Goal: Check status: Check status

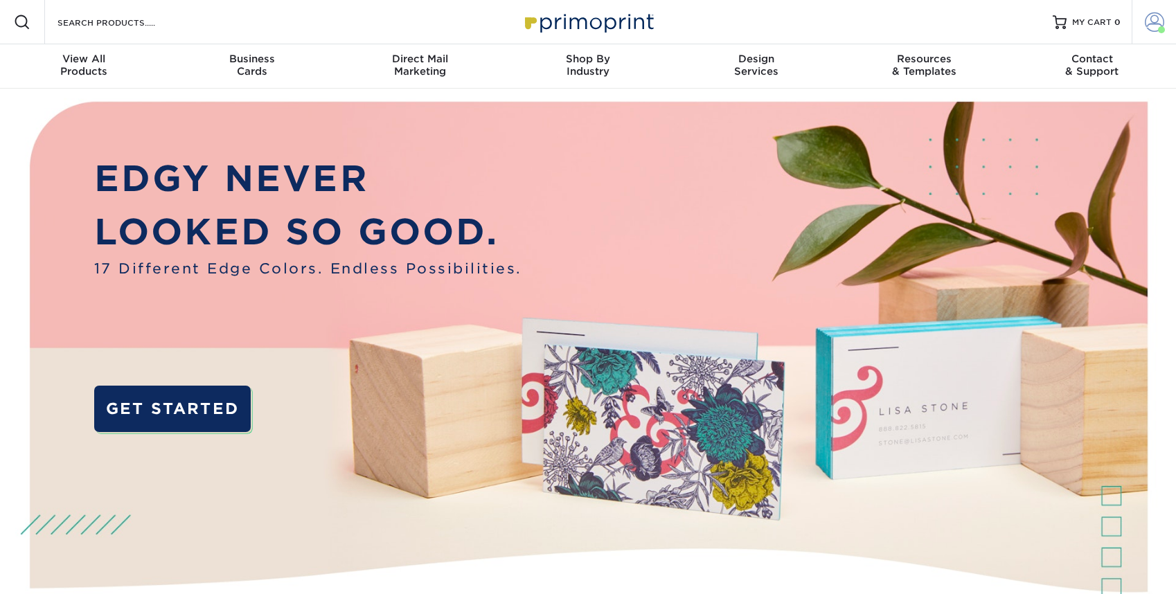
click at [1158, 23] on span at bounding box center [1154, 21] width 19 height 19
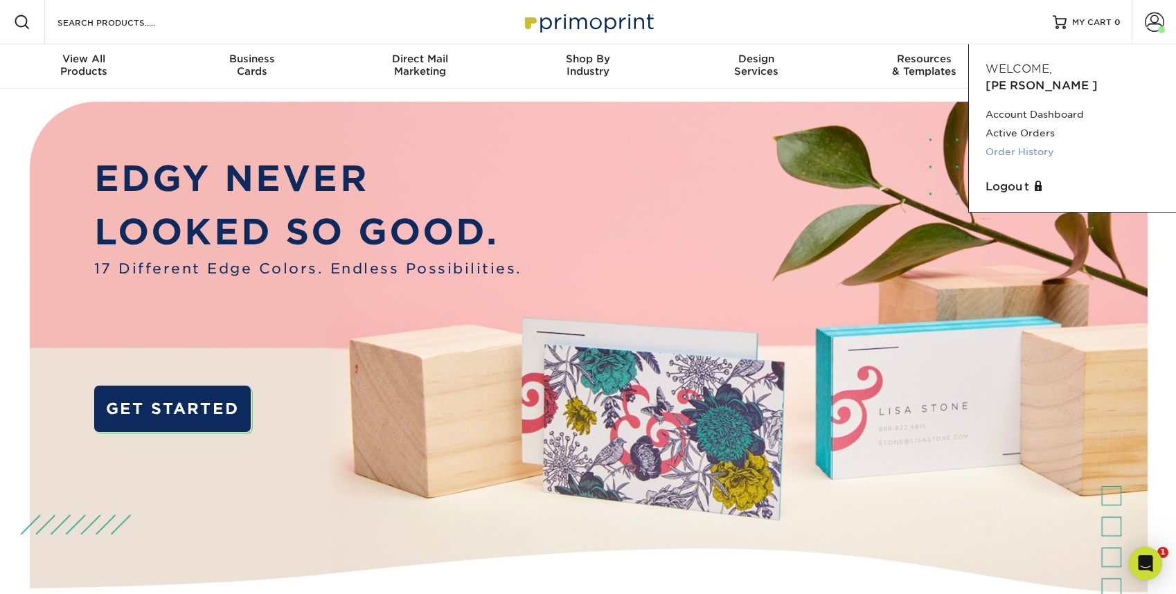
click at [1036, 143] on link "Order History" at bounding box center [1072, 152] width 174 height 19
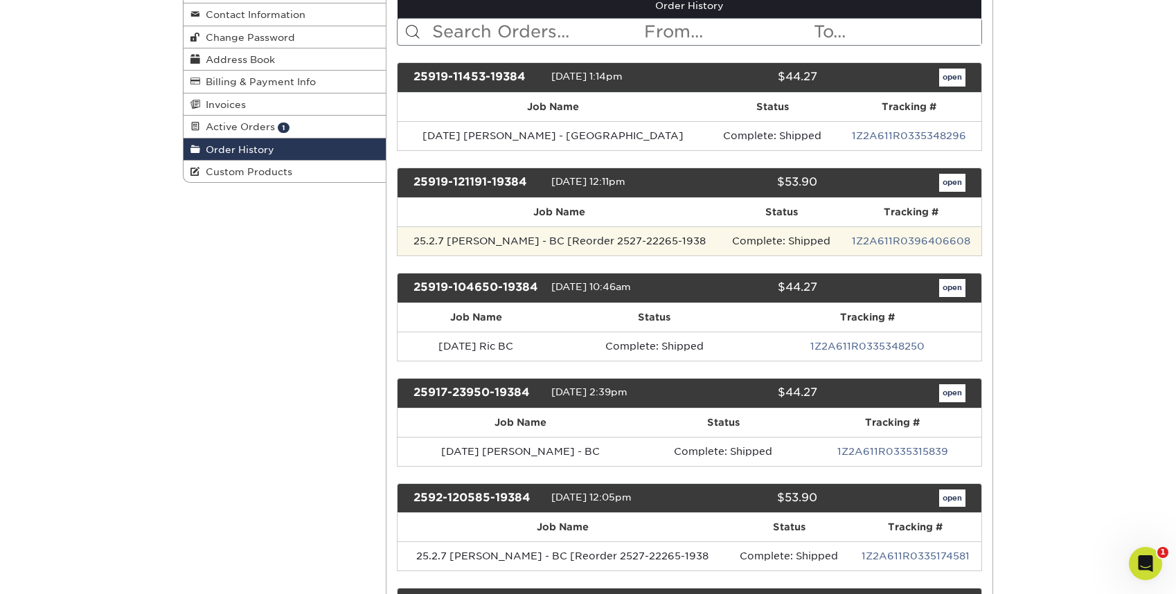
scroll to position [185, 0]
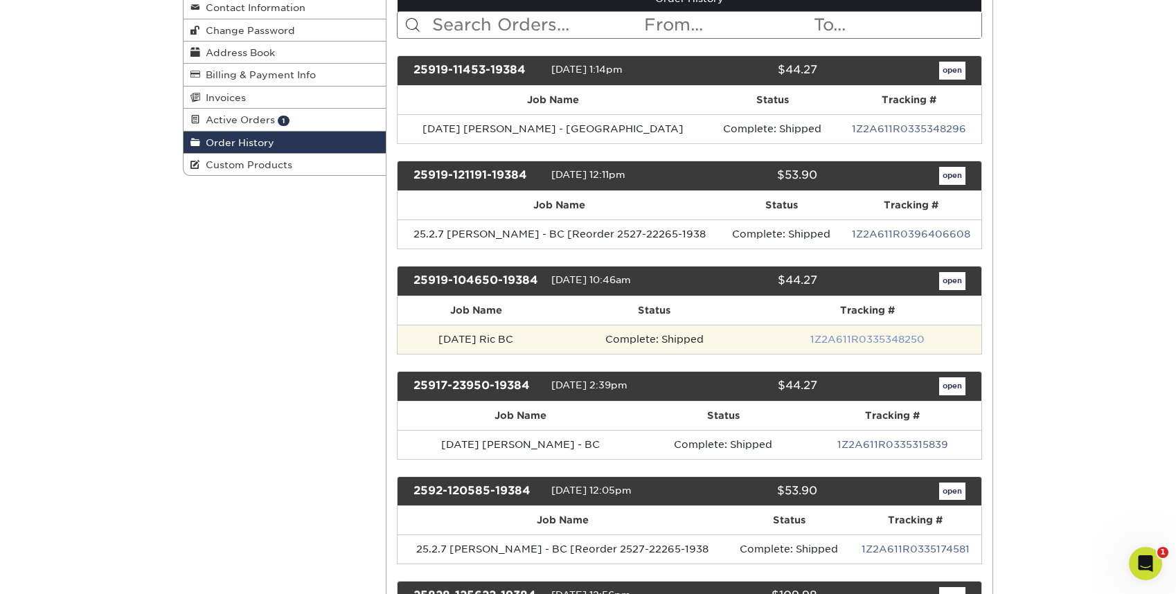
click at [866, 341] on link "1Z2A611R0335348250" at bounding box center [867, 339] width 114 height 11
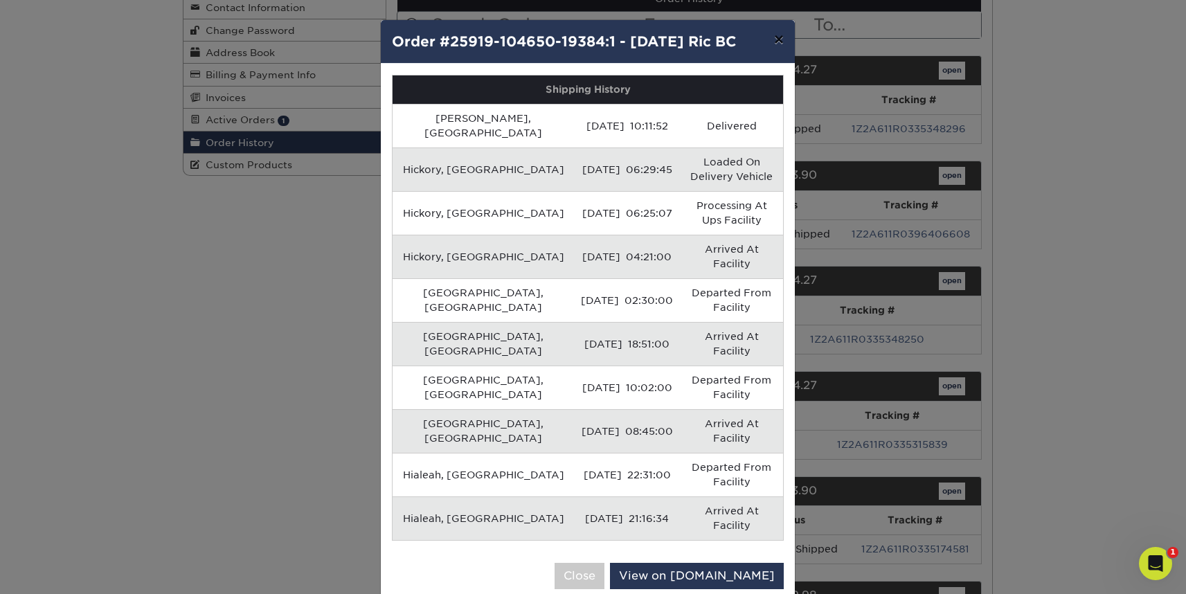
click at [778, 37] on button "×" at bounding box center [779, 39] width 32 height 39
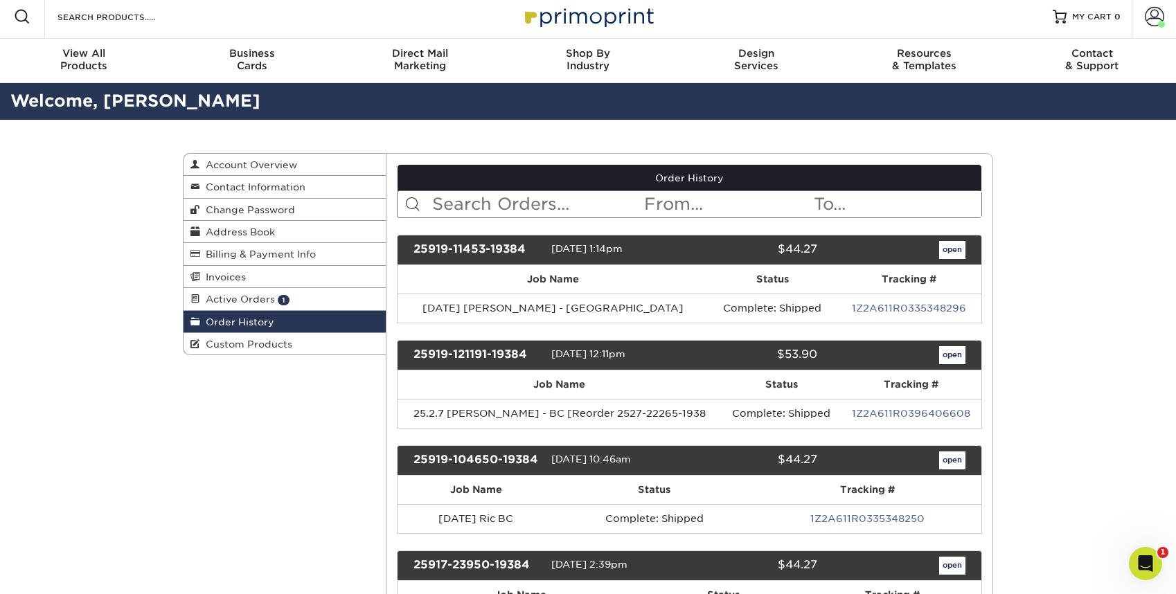
scroll to position [0, 0]
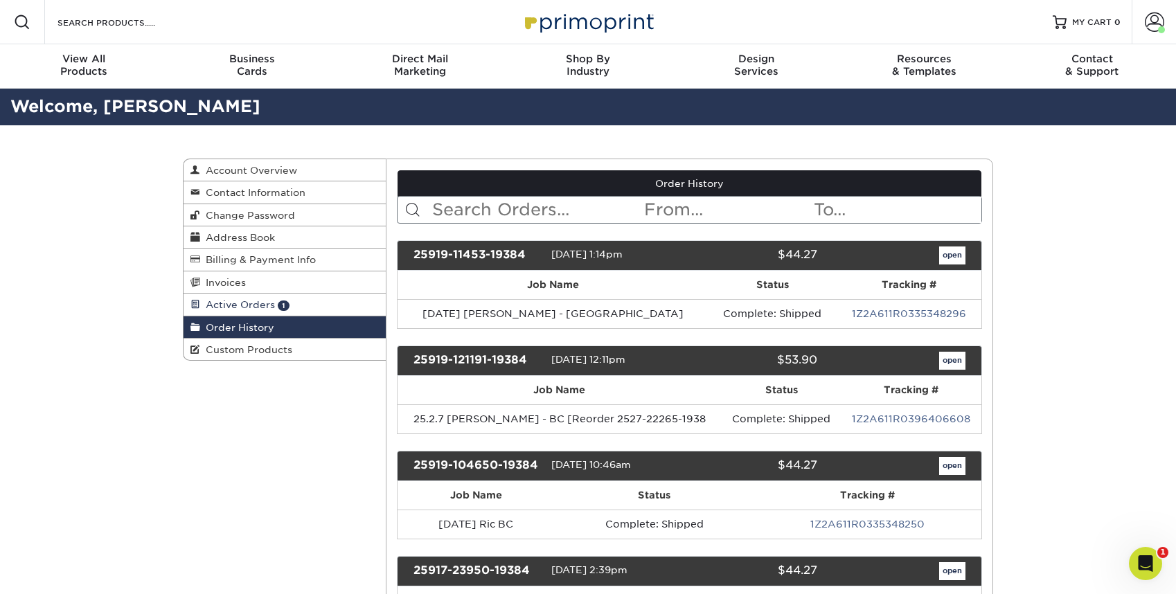
click at [211, 306] on span "Active Orders" at bounding box center [237, 304] width 75 height 11
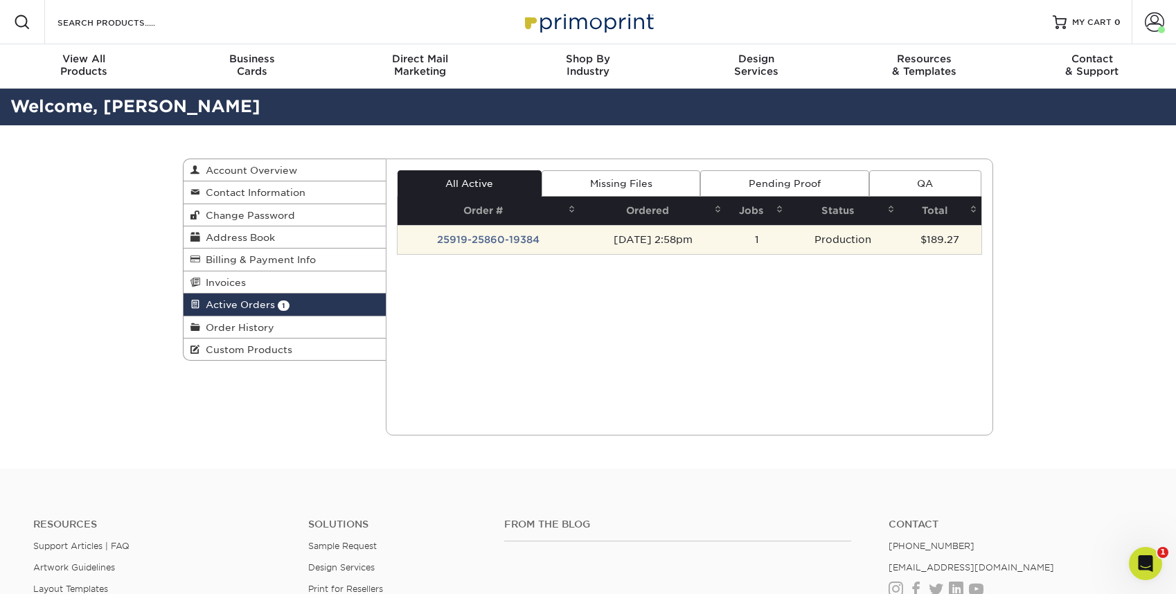
click at [496, 237] on td "25919-25860-19384" at bounding box center [488, 239] width 183 height 29
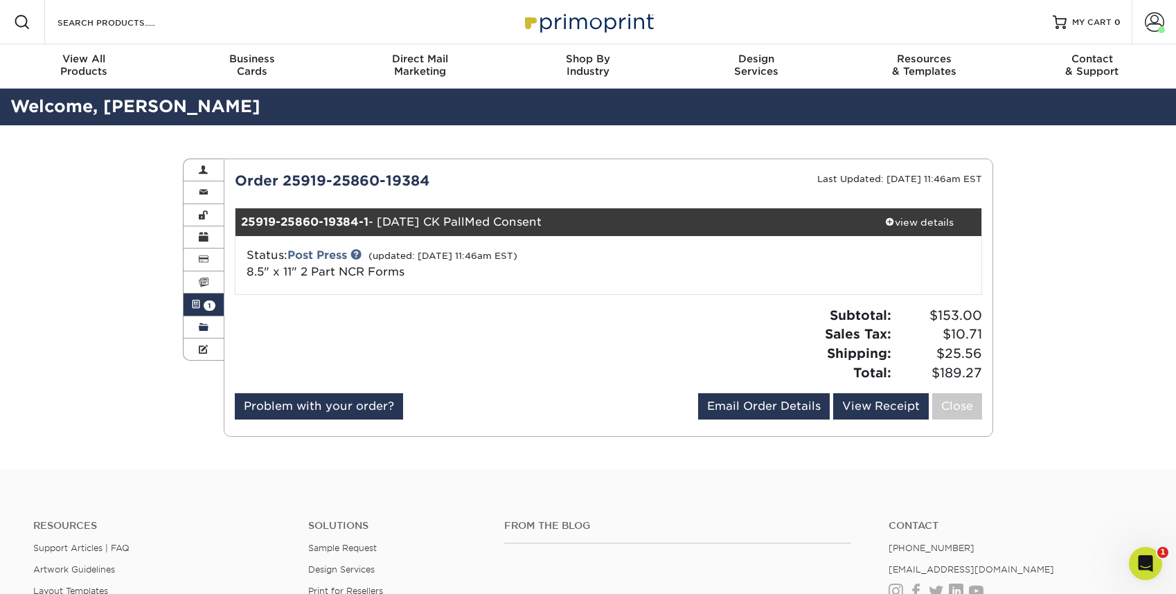
click at [204, 321] on link "Order History" at bounding box center [203, 327] width 40 height 22
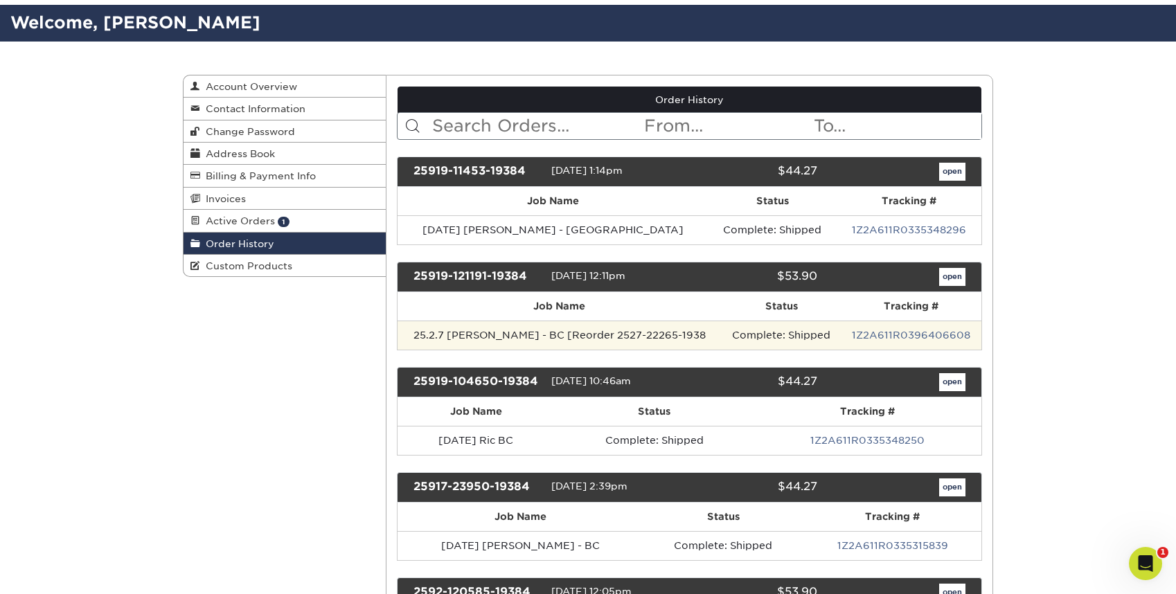
scroll to position [105, 0]
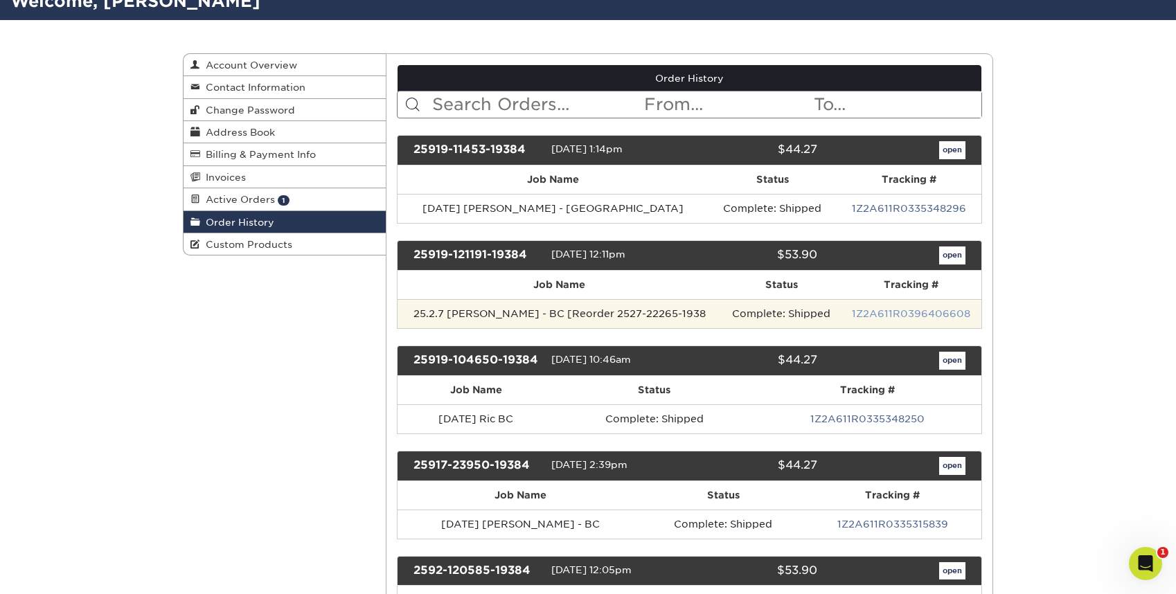
click at [878, 310] on link "1Z2A611R0396406608" at bounding box center [911, 313] width 118 height 11
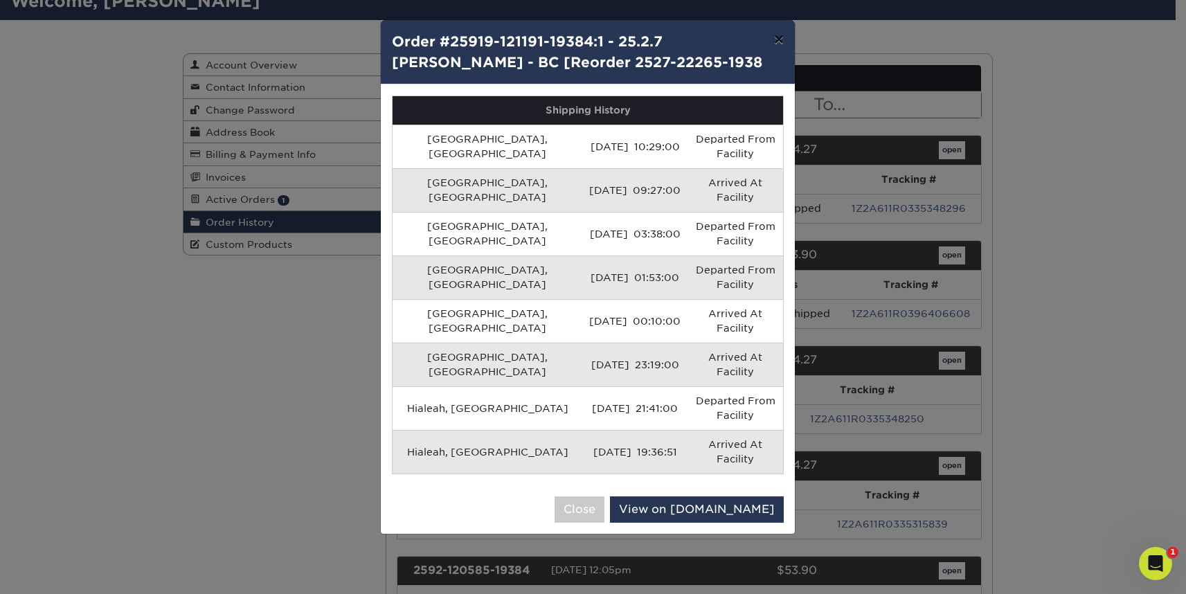
click at [776, 41] on button "×" at bounding box center [779, 39] width 32 height 39
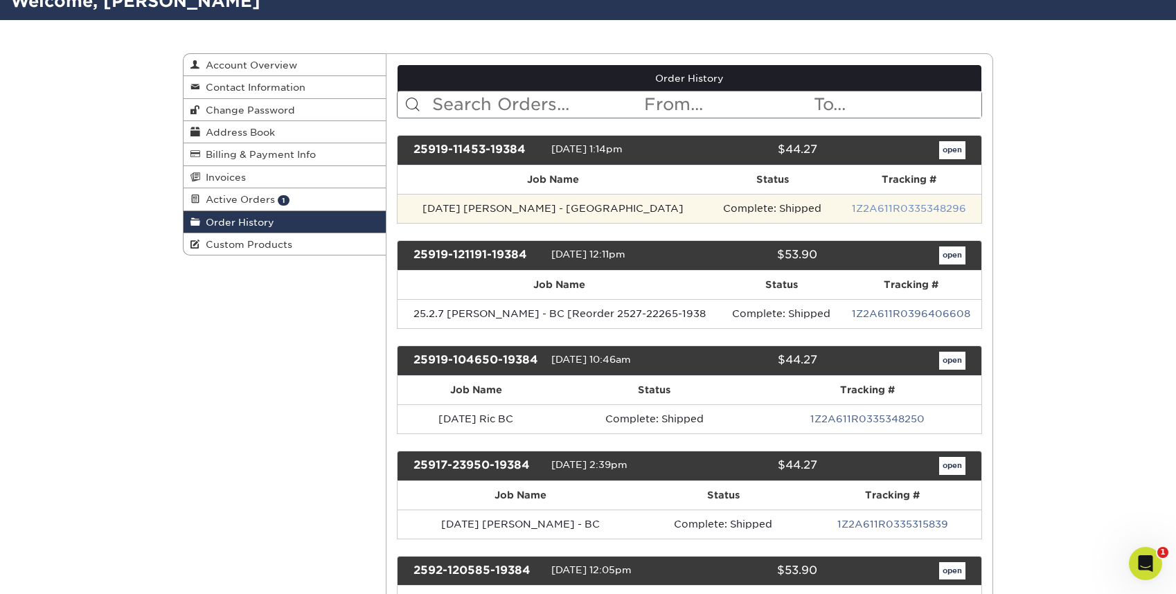
click at [923, 206] on link "1Z2A611R0335348296" at bounding box center [909, 208] width 114 height 11
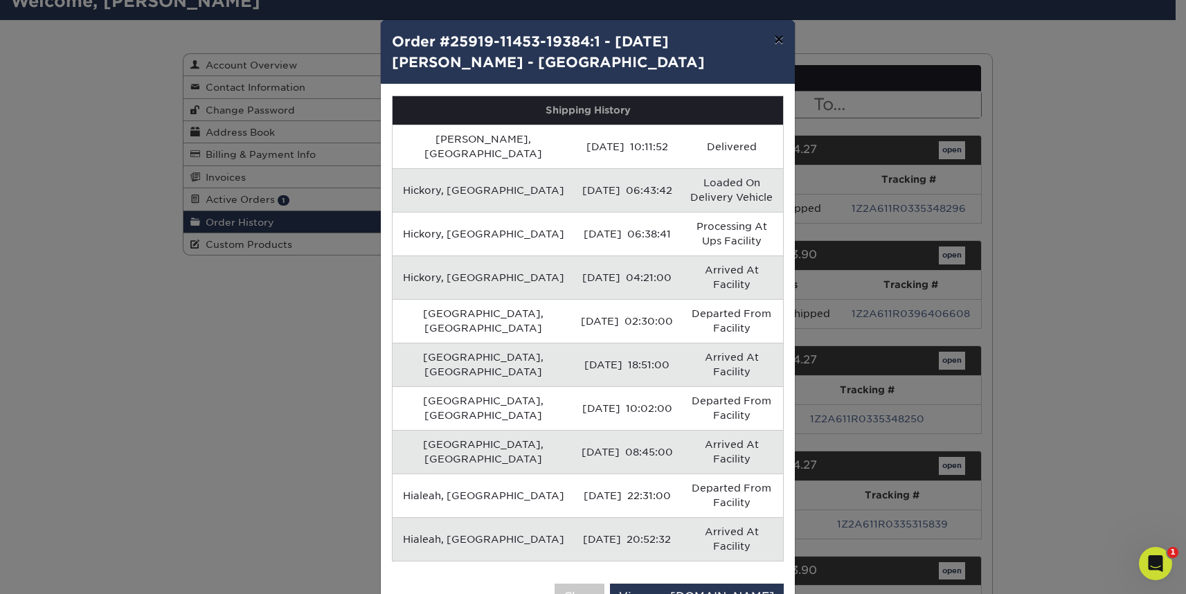
click at [773, 44] on button "×" at bounding box center [779, 39] width 32 height 39
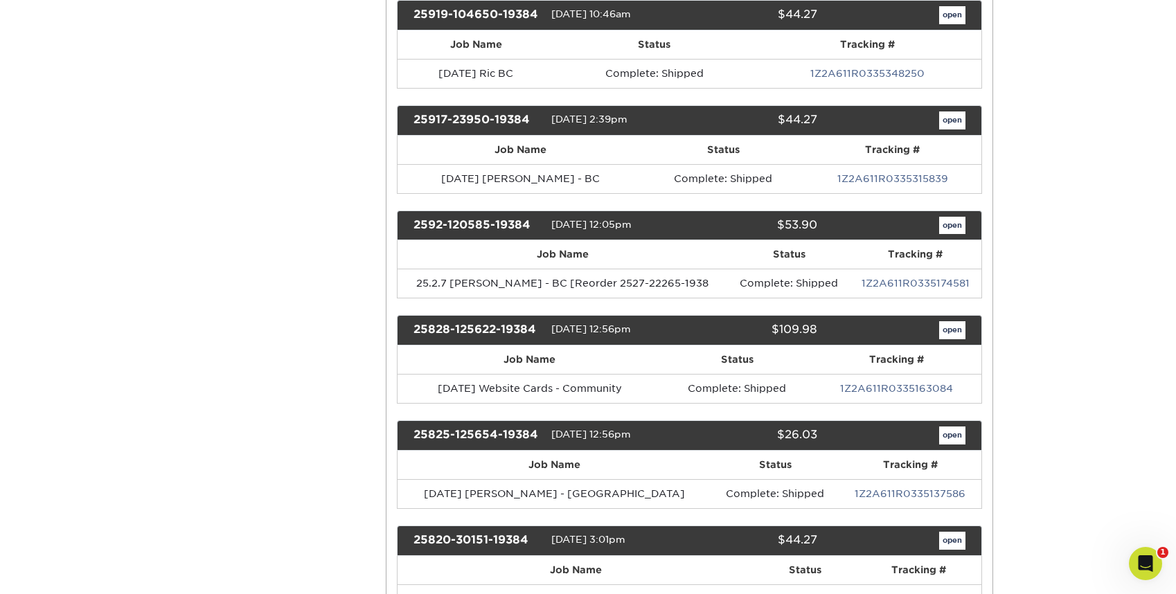
scroll to position [0, 0]
